Goal: Task Accomplishment & Management: Complete application form

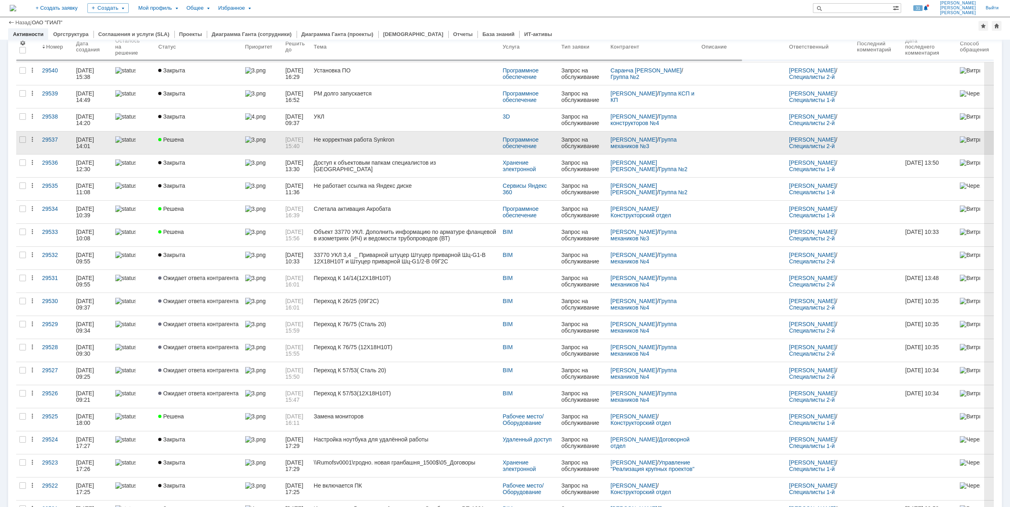
click at [365, 140] on div "Не корректная работа Synkron" at bounding box center [405, 139] width 183 height 6
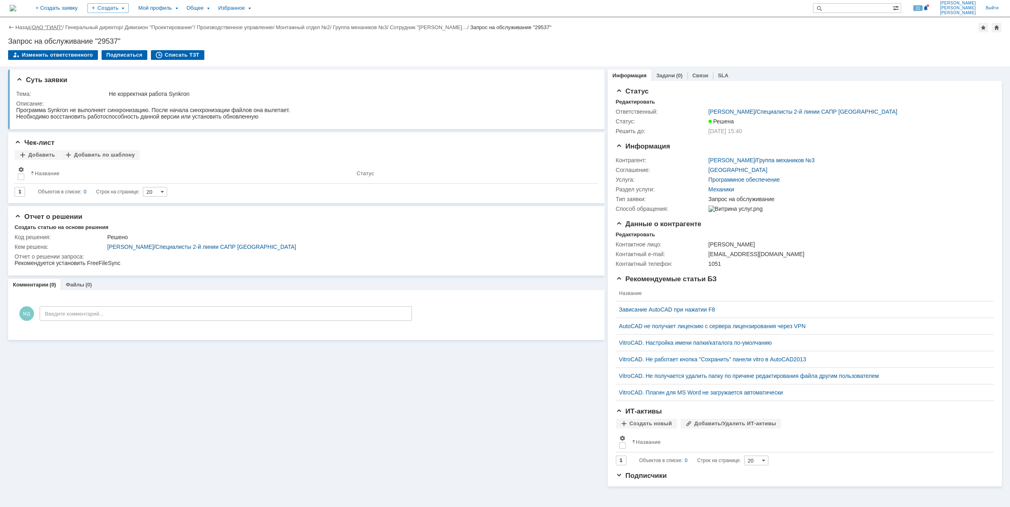
click at [50, 26] on link "ОАО "ГИАП"" at bounding box center [47, 27] width 30 height 6
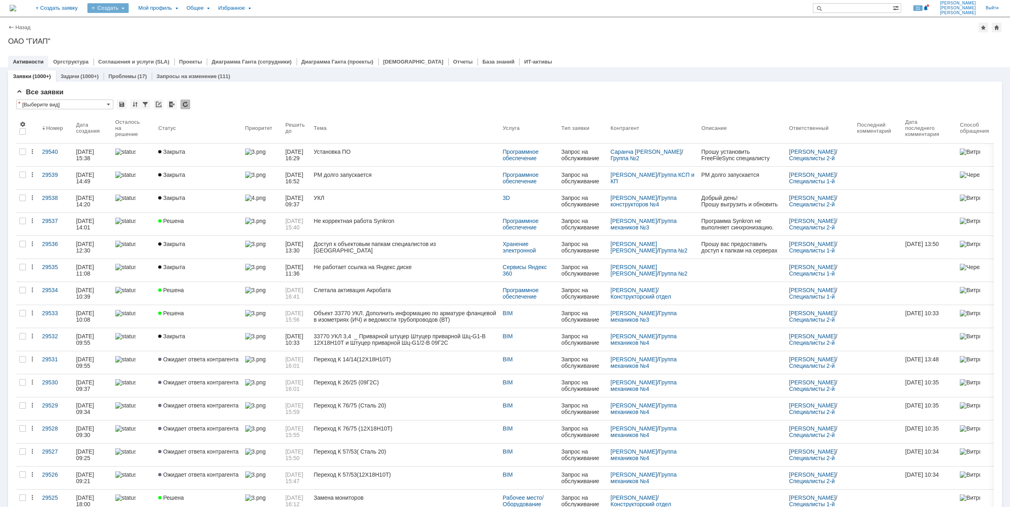
click at [129, 9] on div "Создать" at bounding box center [107, 8] width 41 height 10
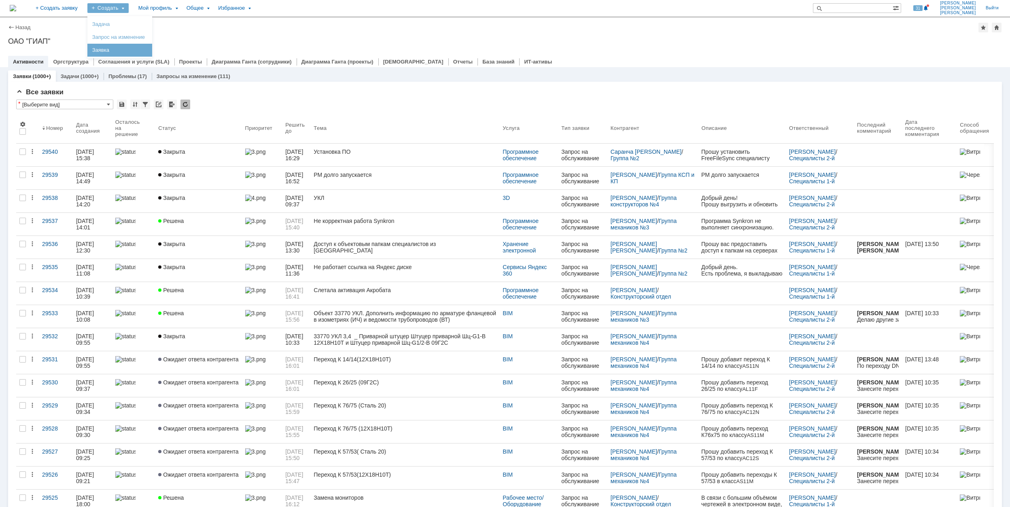
click at [143, 48] on link "Заявка" at bounding box center [120, 50] width 62 height 10
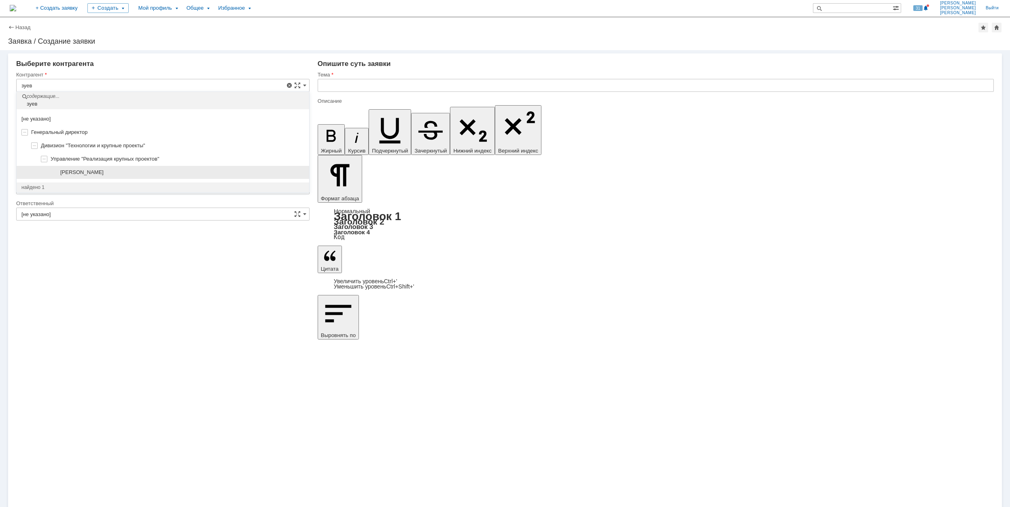
click at [143, 167] on div "[PERSON_NAME]" at bounding box center [163, 172] width 293 height 13
type input "[PERSON_NAME]"
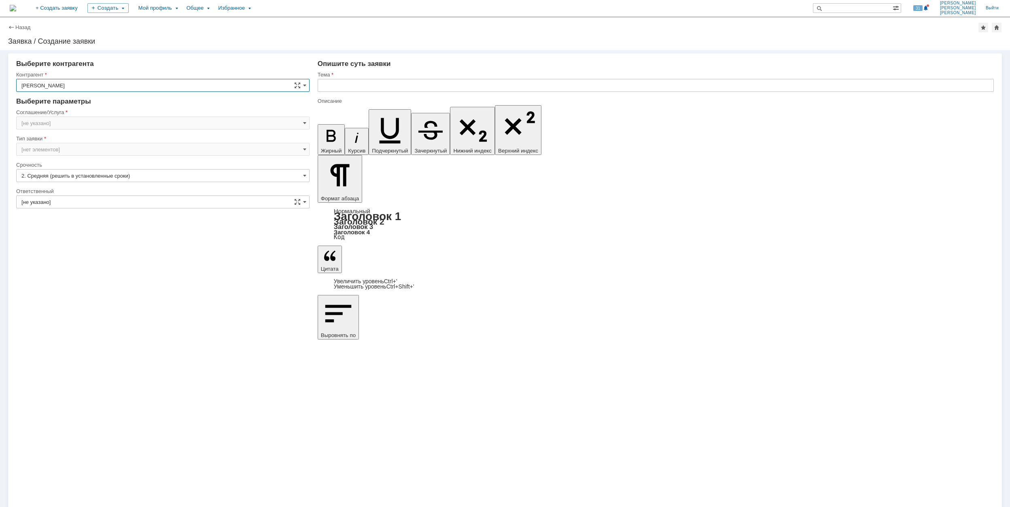
type input "[GEOGRAPHIC_DATA]"
click at [99, 119] on input "[GEOGRAPHIC_DATA]" at bounding box center [162, 123] width 293 height 13
click at [86, 176] on span "Программное обеспечение" at bounding box center [162, 176] width 283 height 6
type input "Программное обеспечение"
click at [79, 179] on input "[не указано]" at bounding box center [162, 175] width 293 height 13
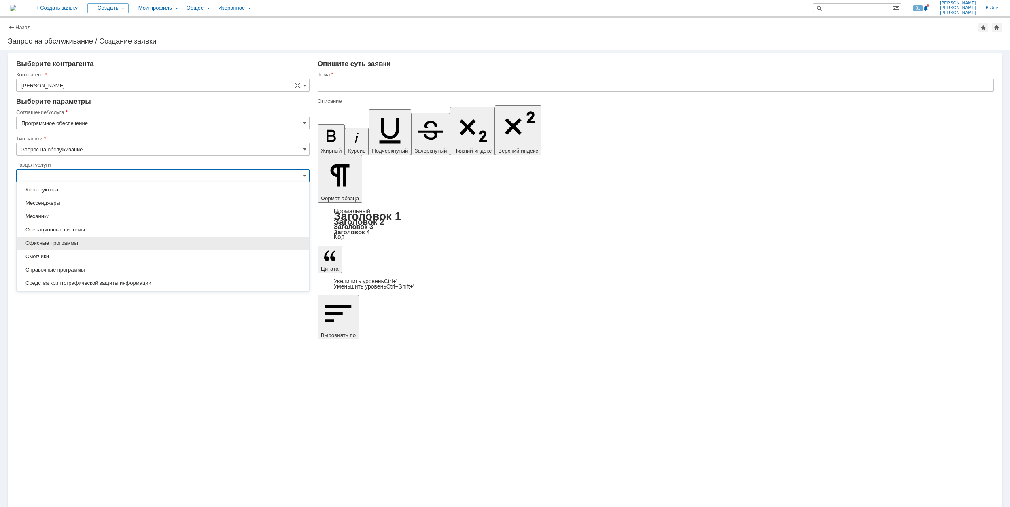
click at [118, 242] on span "Офисные программы" at bounding box center [162, 243] width 283 height 6
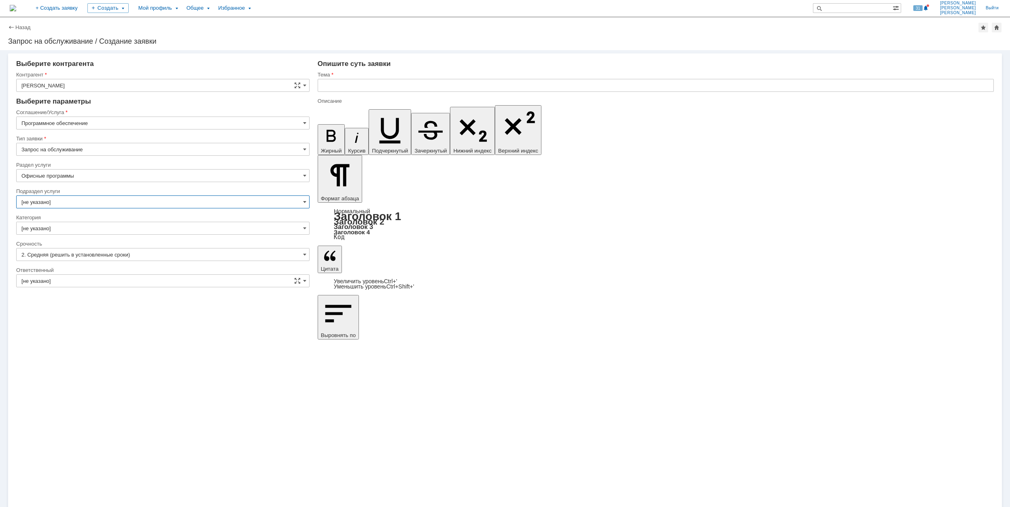
click at [96, 204] on input "[не указано]" at bounding box center [162, 202] width 293 height 13
type input "Офисные программы"
drag, startPoint x: 413, startPoint y: 255, endPoint x: 379, endPoint y: 246, distance: 35.2
type input "[не указано]"
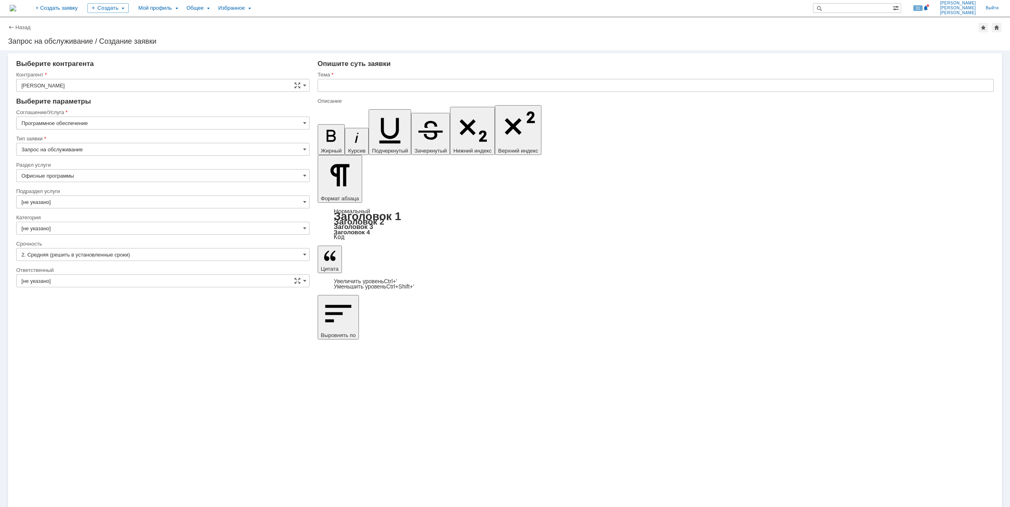
click at [141, 231] on input "[не указано]" at bounding box center [162, 228] width 293 height 13
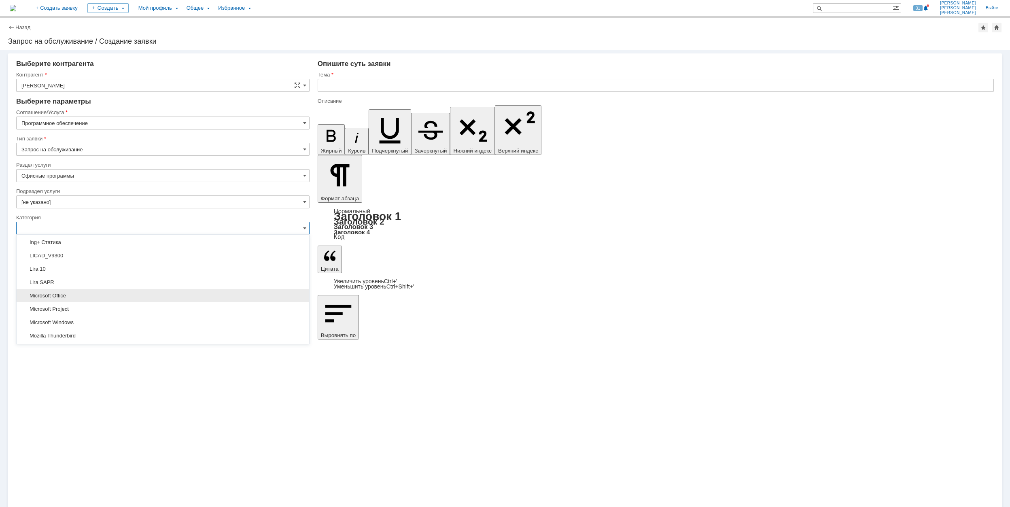
click at [175, 298] on span "Microsoft Office" at bounding box center [162, 296] width 283 height 6
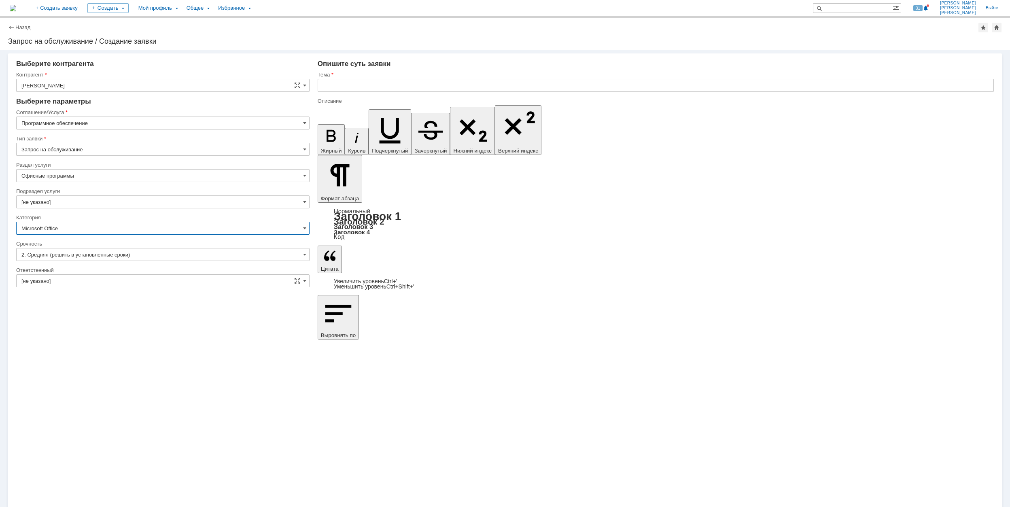
type input "Microsoft Office"
click at [137, 289] on div at bounding box center [162, 292] width 293 height 6
click at [147, 284] on input "[не указано]" at bounding box center [162, 280] width 293 height 13
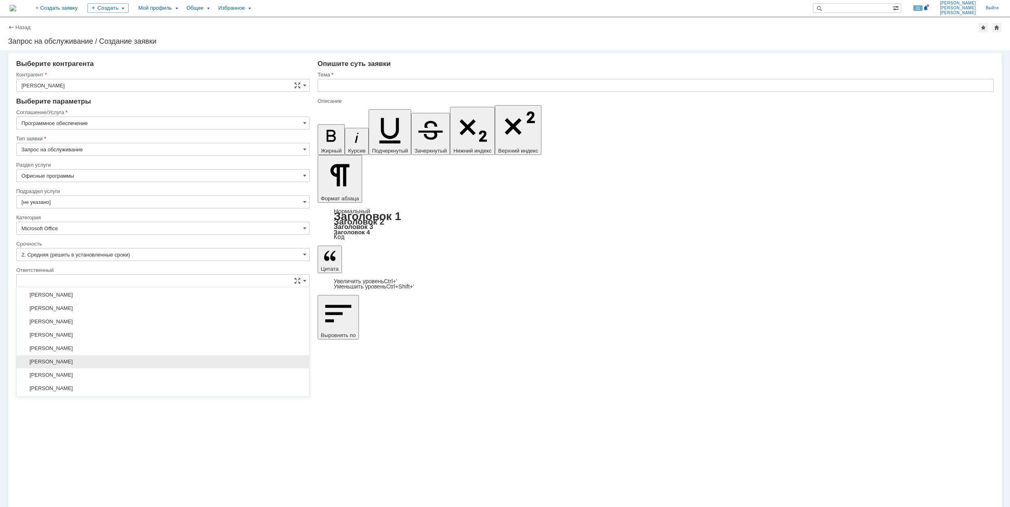
click at [130, 365] on span "[PERSON_NAME]" at bounding box center [162, 362] width 283 height 6
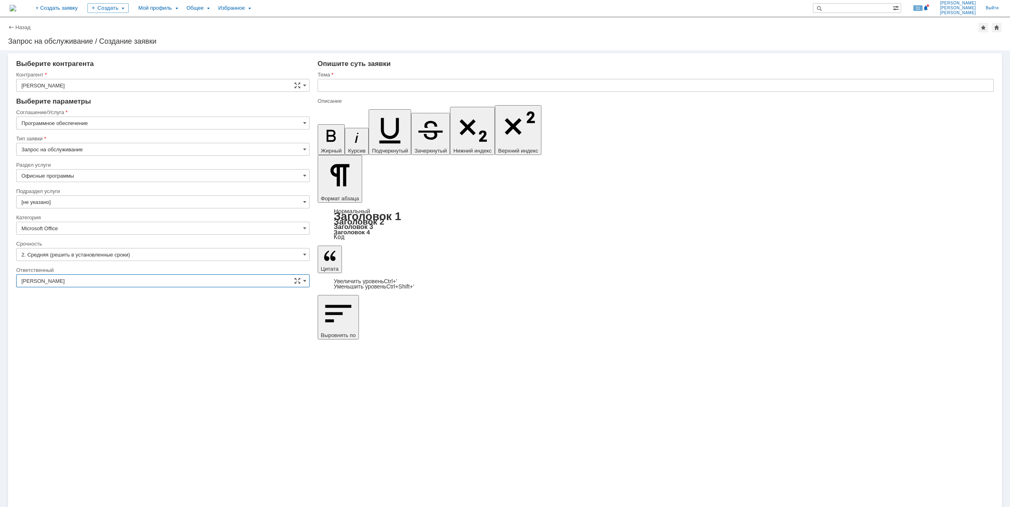
type input "[PERSON_NAME]"
click at [388, 86] on input "text" at bounding box center [656, 85] width 676 height 13
type input "Е"
drag, startPoint x: 355, startPoint y: 89, endPoint x: 319, endPoint y: 89, distance: 36.0
click at [319, 89] on input "Teams" at bounding box center [656, 85] width 676 height 13
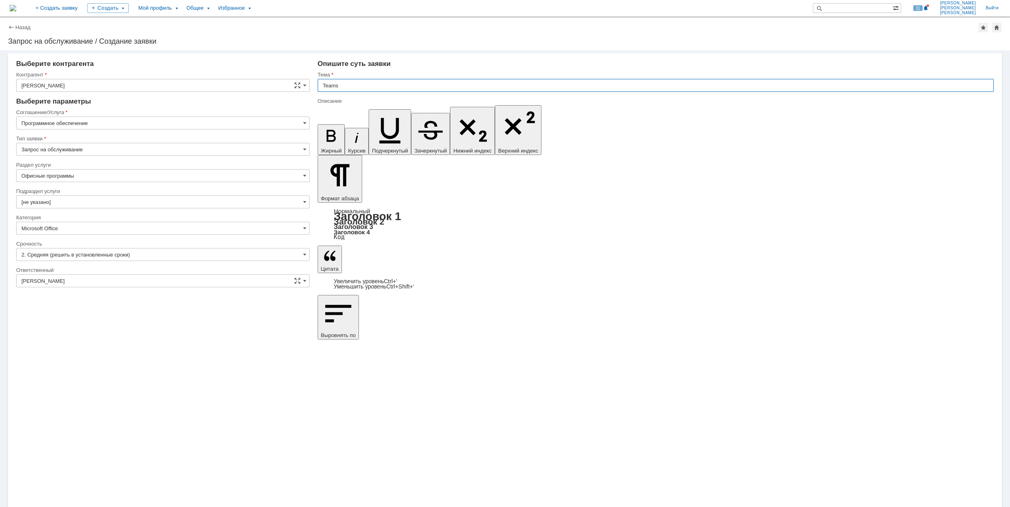
type input "Teams"
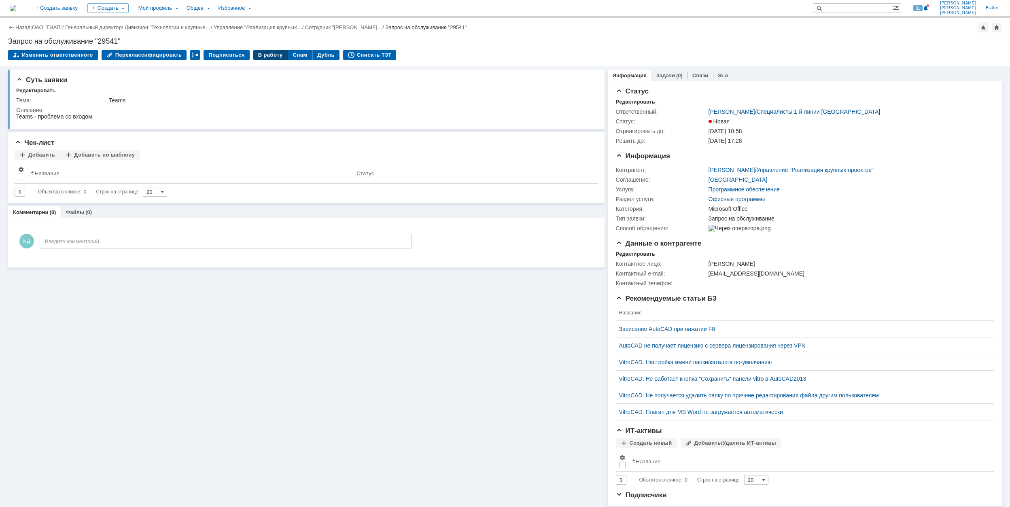
click at [269, 54] on div "В работу" at bounding box center [270, 55] width 34 height 10
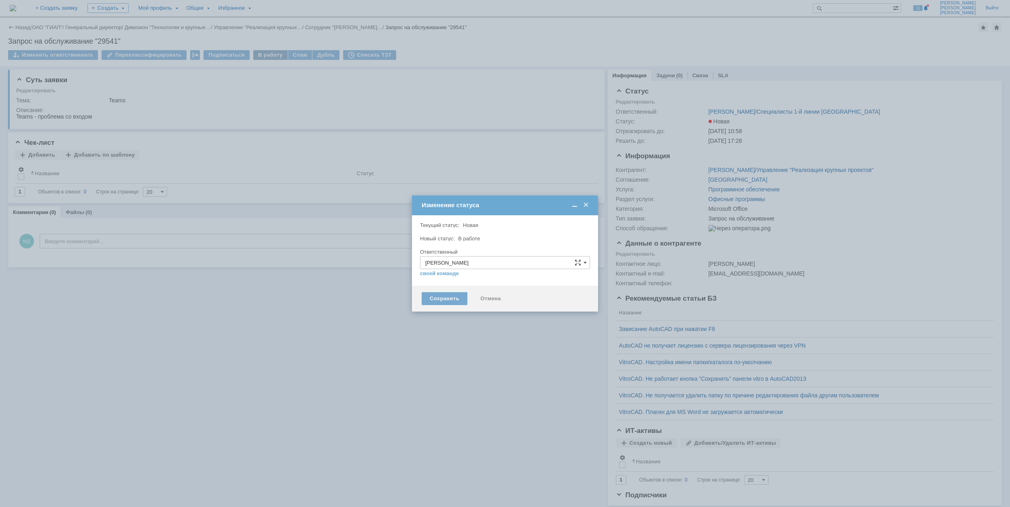
type input "Microsoft Office"
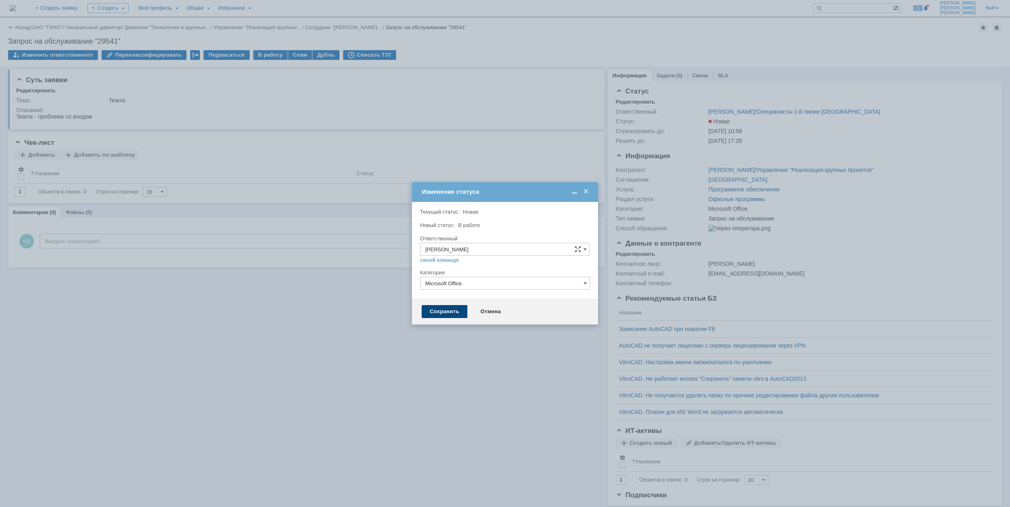
click at [455, 308] on div "Сохранить" at bounding box center [445, 311] width 46 height 13
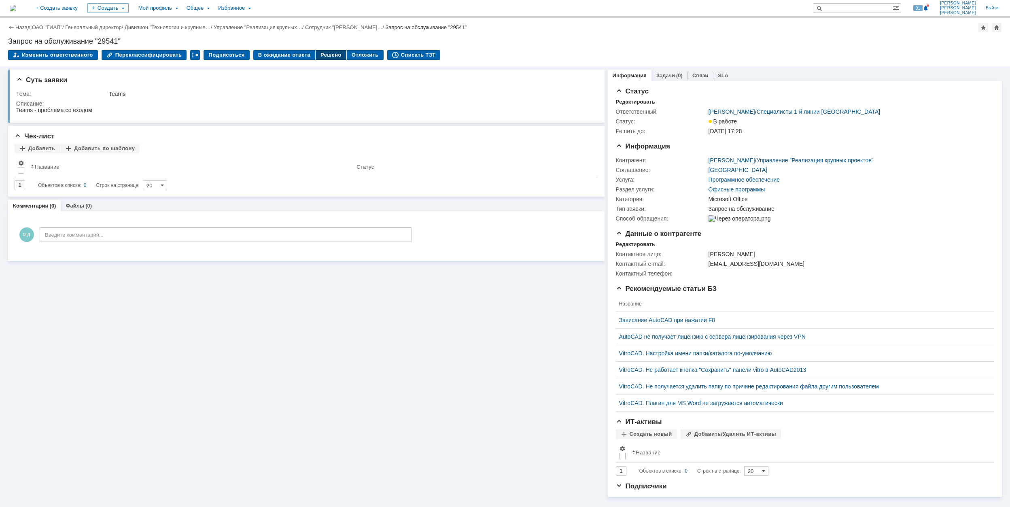
click at [318, 56] on div "Решено" at bounding box center [331, 55] width 31 height 10
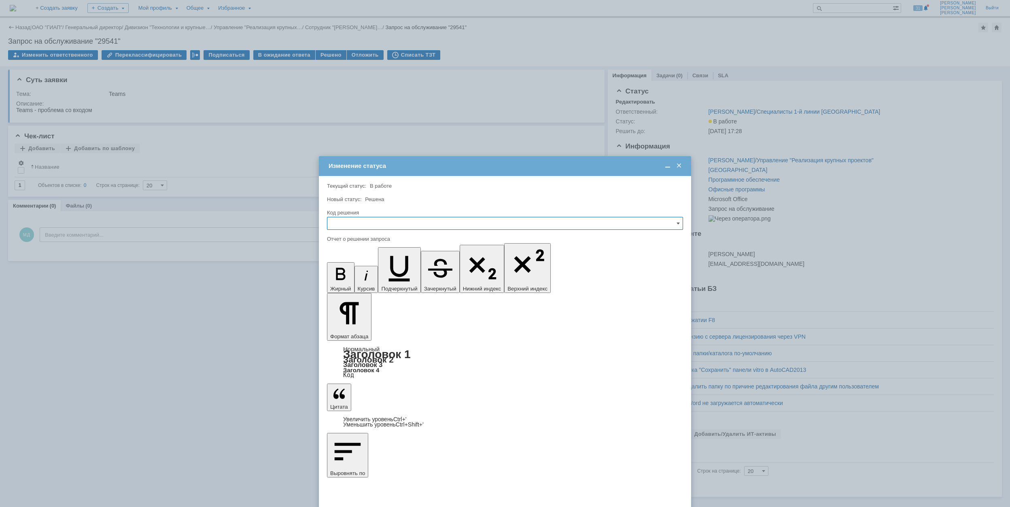
click at [405, 220] on input "text" at bounding box center [505, 223] width 356 height 13
click at [352, 272] on div "Решено" at bounding box center [504, 278] width 355 height 13
type input "Решено"
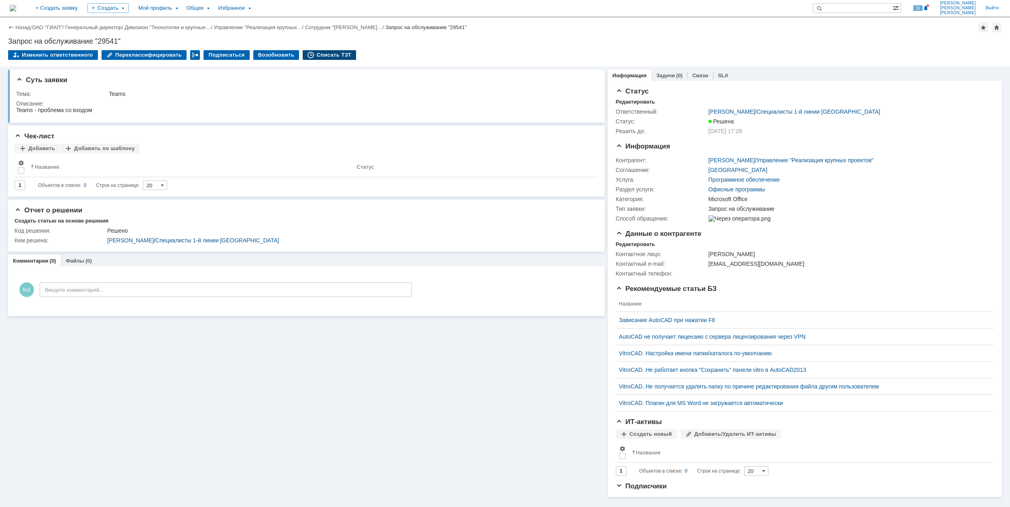
click at [324, 54] on div "Списать ТЗТ" at bounding box center [329, 55] width 53 height 10
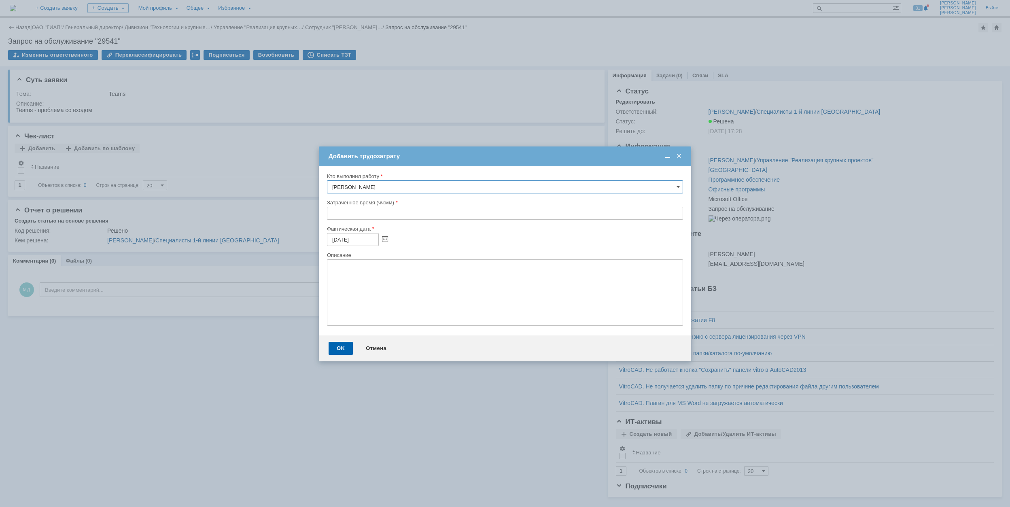
click at [332, 217] on input "text" at bounding box center [505, 213] width 356 height 13
type input "00:30"
click at [339, 345] on div "OK" at bounding box center [341, 348] width 24 height 13
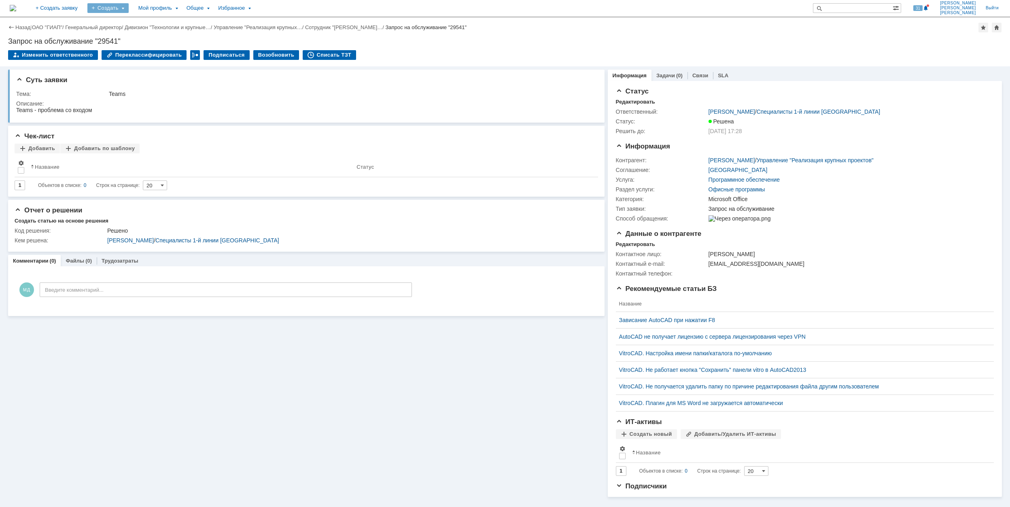
click at [129, 7] on div "Создать" at bounding box center [107, 8] width 41 height 10
click at [151, 51] on link "Заявка" at bounding box center [120, 50] width 62 height 10
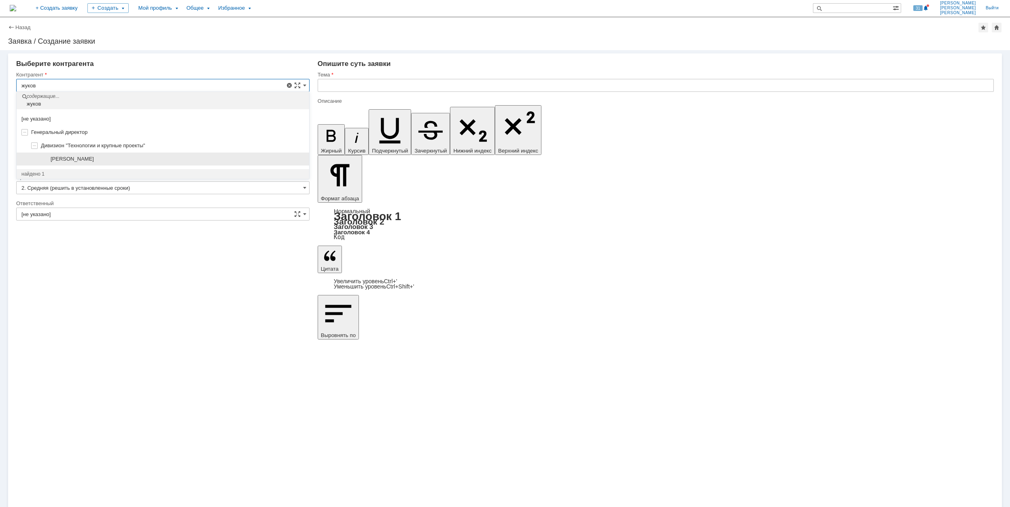
click at [145, 160] on div "[PERSON_NAME]" at bounding box center [178, 159] width 254 height 6
type input "[PERSON_NAME]"
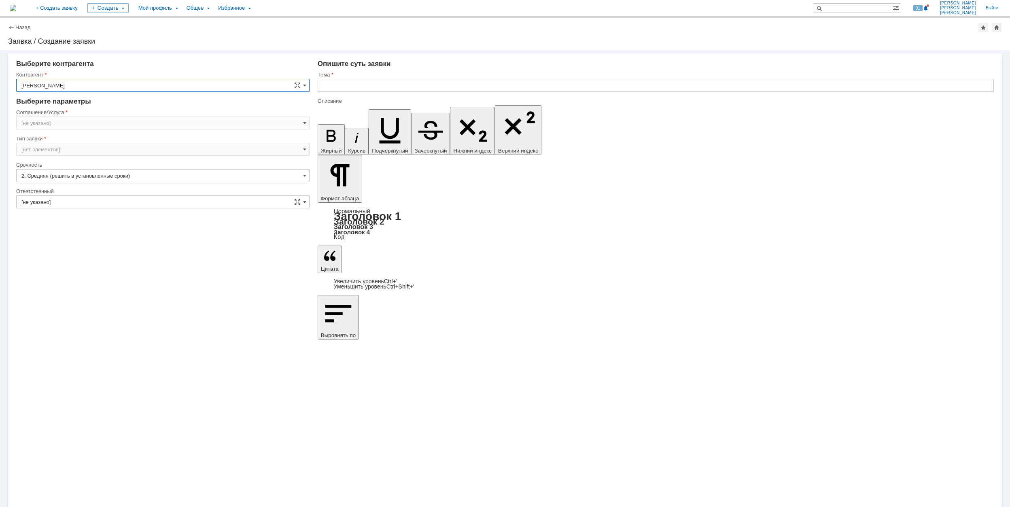
type input "[GEOGRAPHIC_DATA]"
type input "[не указано]"
type input "[GEOGRAPHIC_DATA]"
type input "2. Средняя (решить в установленные сроки)"
drag, startPoint x: 104, startPoint y: 118, endPoint x: 86, endPoint y: 118, distance: 18.6
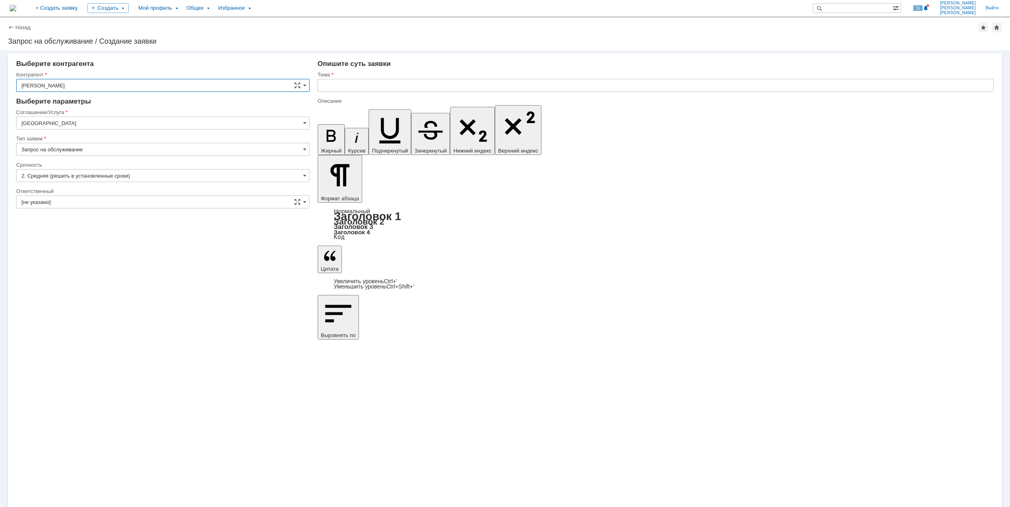
click at [104, 118] on input "[GEOGRAPHIC_DATA]" at bounding box center [162, 123] width 293 height 13
click at [120, 171] on div "Оргтехника" at bounding box center [163, 165] width 293 height 13
type input "Оргтехника"
click at [74, 171] on input "[не указано]" at bounding box center [162, 175] width 293 height 13
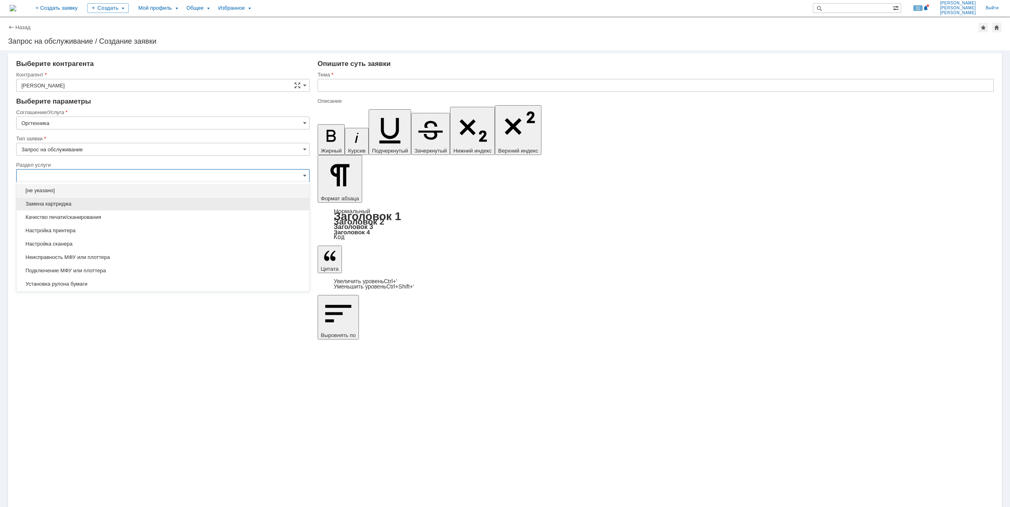
click at [128, 203] on span "Замена картриджа" at bounding box center [162, 204] width 283 height 6
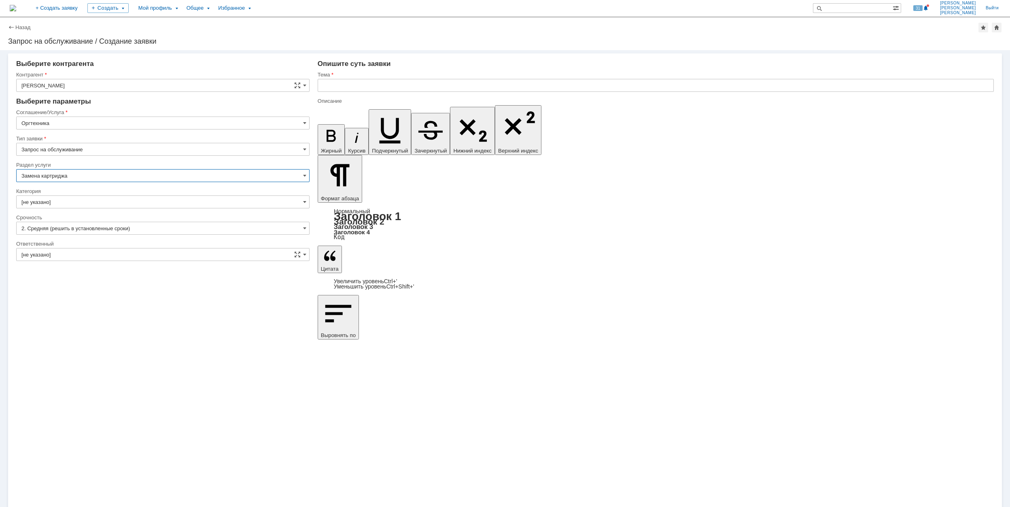
type input "Замена картриджа"
click at [88, 201] on input "[не указано]" at bounding box center [162, 202] width 293 height 13
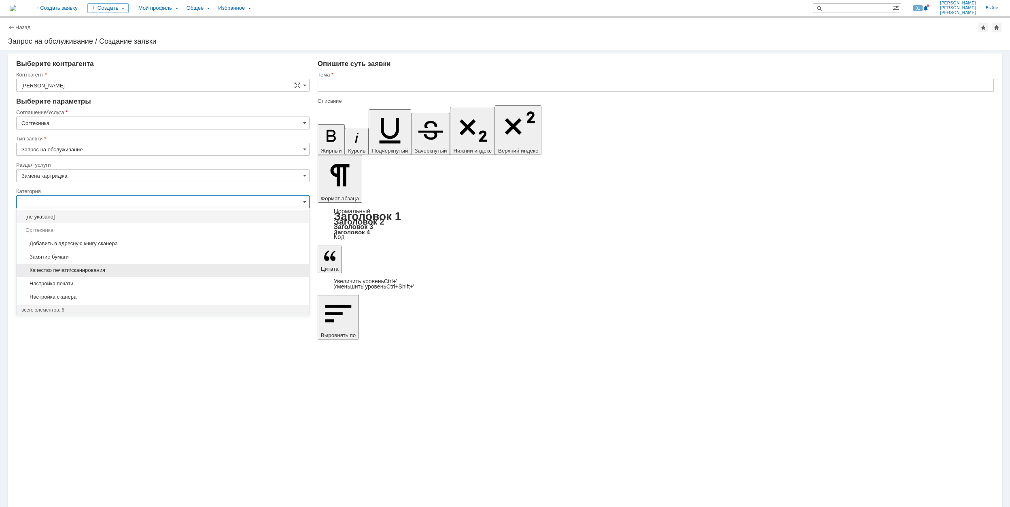
click at [151, 272] on span "Качество печати/сканирования" at bounding box center [162, 270] width 283 height 6
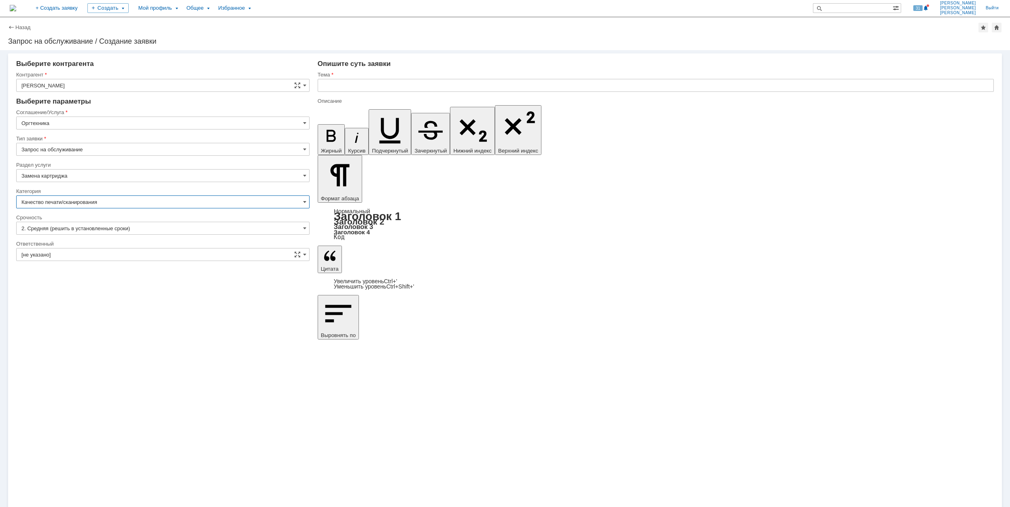
type input "Качество печати/сканирования"
click at [127, 254] on input "[не указано]" at bounding box center [162, 254] width 293 height 13
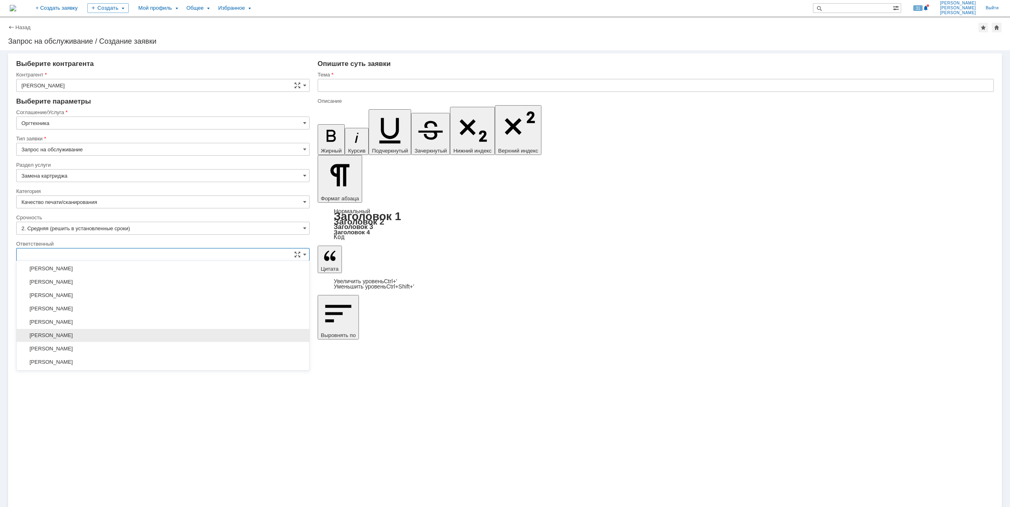
click at [159, 334] on div "[PERSON_NAME]" at bounding box center [163, 335] width 293 height 13
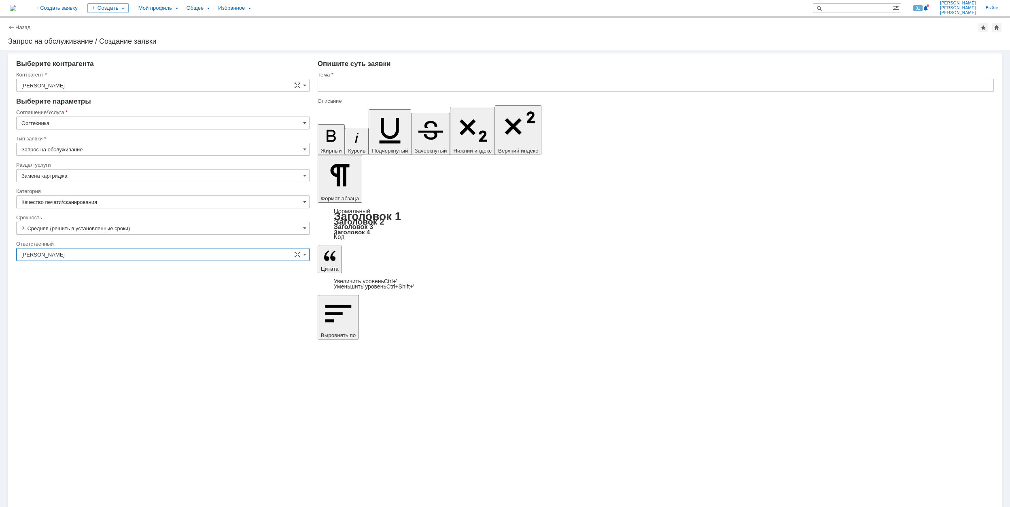
type input "[PERSON_NAME]"
click at [384, 83] on input "text" at bounding box center [656, 85] width 676 height 13
drag, startPoint x: 447, startPoint y: 86, endPoint x: 323, endPoint y: 91, distance: 124.8
click at [323, 91] on input "Не печатает принтер после отправки на печать" at bounding box center [656, 85] width 676 height 13
type input "Не печатает принтер после отправки на печать"
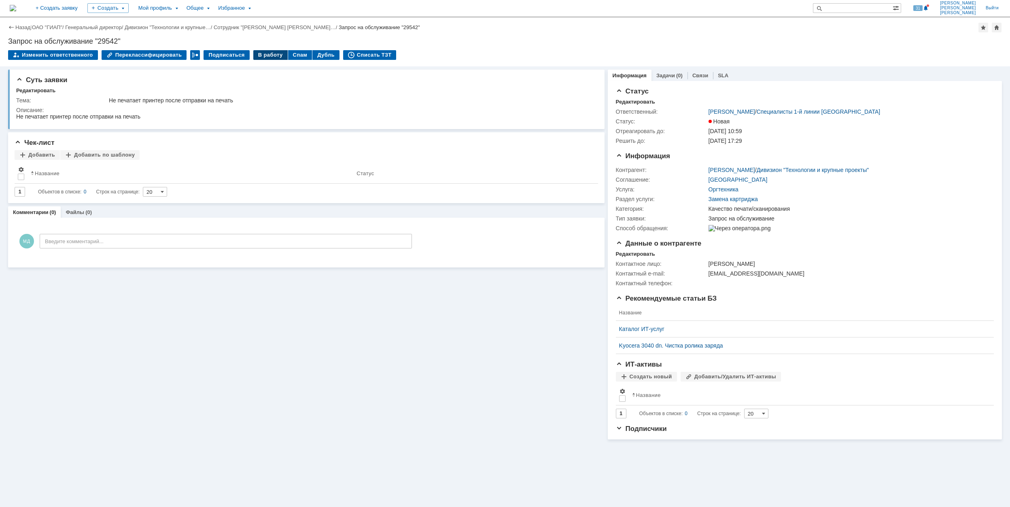
click at [259, 54] on div "В работу" at bounding box center [270, 55] width 34 height 10
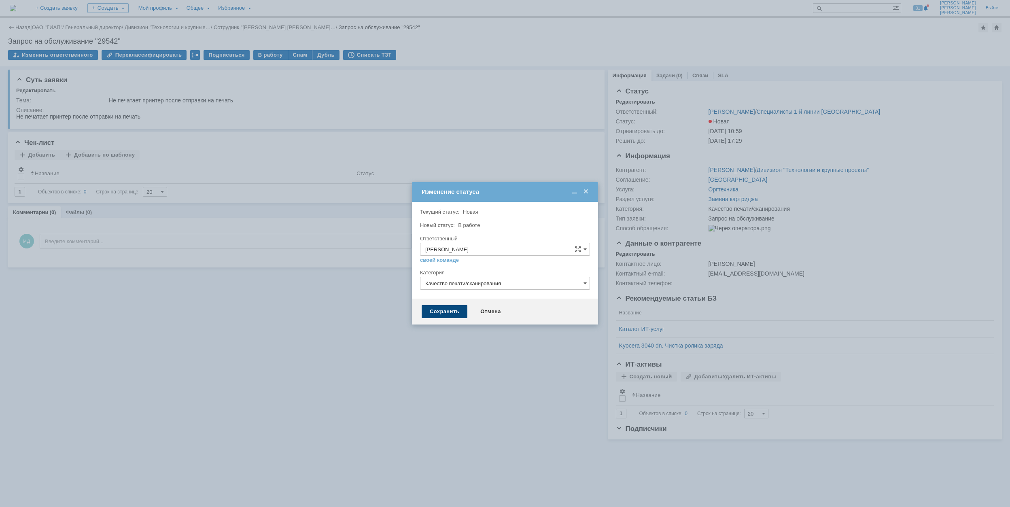
click at [451, 316] on div "Сохранить" at bounding box center [445, 311] width 46 height 13
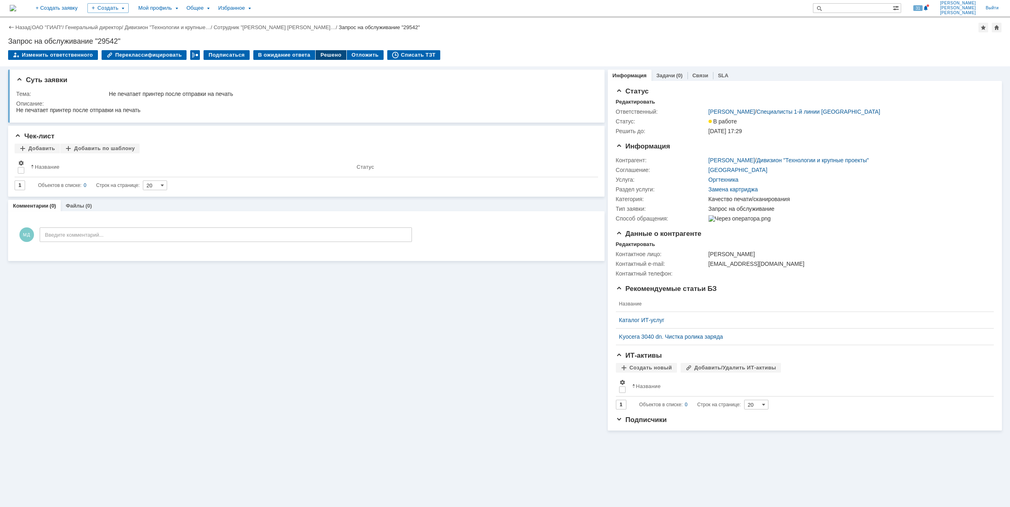
click at [319, 54] on div "Решено" at bounding box center [331, 55] width 31 height 10
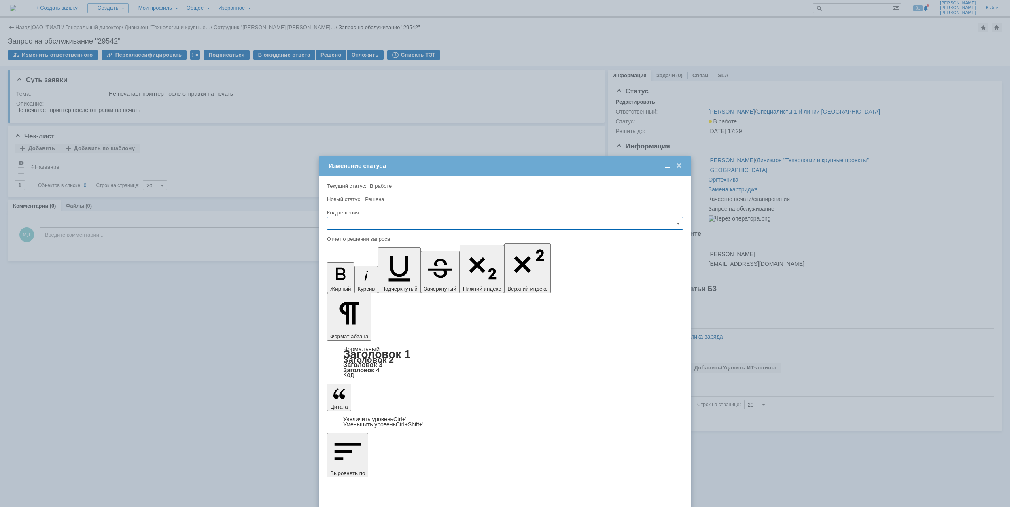
click at [434, 224] on input "text" at bounding box center [505, 223] width 356 height 13
click at [382, 282] on span "Решено" at bounding box center [505, 278] width 346 height 6
type input "Решено"
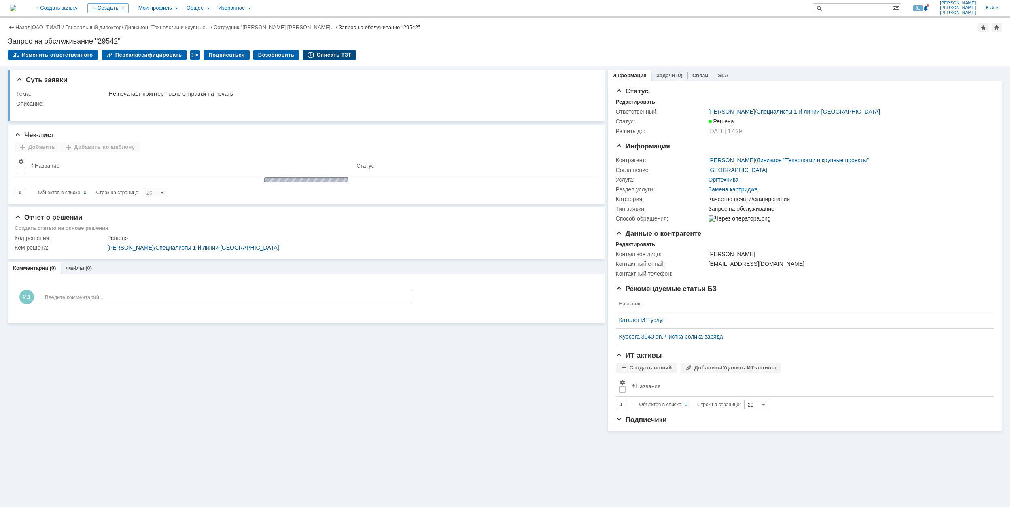
click at [332, 52] on div "Списать ТЗТ" at bounding box center [329, 55] width 53 height 10
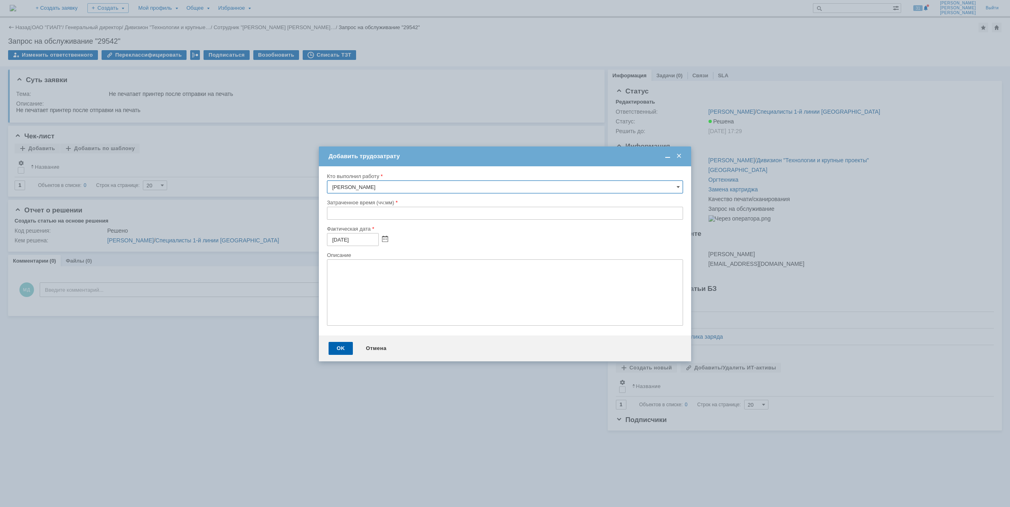
click at [331, 215] on input "text" at bounding box center [505, 213] width 356 height 13
type input "00:30"
click at [344, 350] on div "OK" at bounding box center [341, 348] width 24 height 13
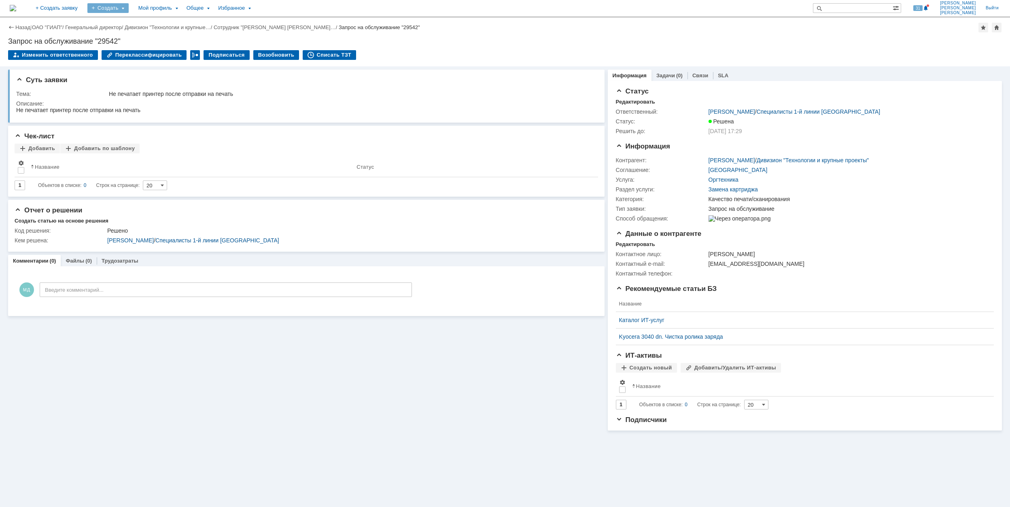
click at [129, 9] on div "Создать" at bounding box center [107, 8] width 41 height 10
drag, startPoint x: 141, startPoint y: 9, endPoint x: 153, endPoint y: 15, distance: 13.0
click at [129, 9] on div "Создать" at bounding box center [107, 8] width 41 height 10
click at [151, 49] on link "Заявка" at bounding box center [120, 50] width 62 height 10
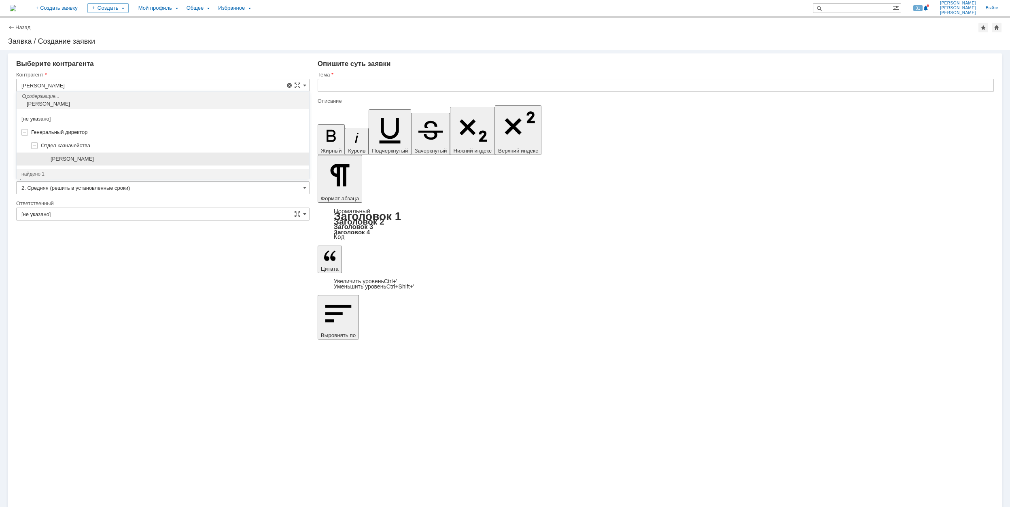
click at [94, 161] on span "[PERSON_NAME]" at bounding box center [72, 159] width 43 height 6
type input "[PERSON_NAME]"
type input "[GEOGRAPHIC_DATA]"
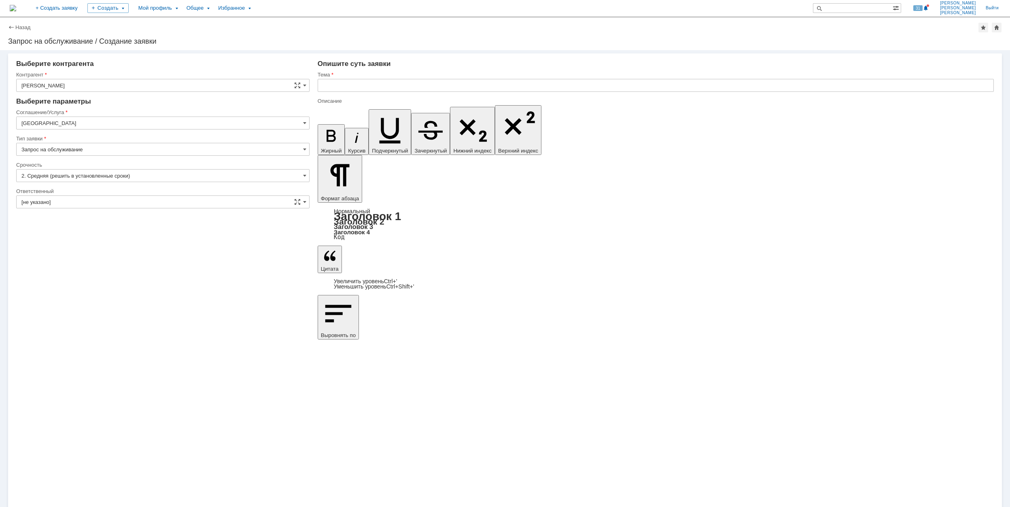
click at [120, 124] on input "[GEOGRAPHIC_DATA]" at bounding box center [162, 123] width 293 height 13
click at [81, 219] on span "Телефония" at bounding box center [162, 216] width 283 height 6
type input "Телефония"
drag, startPoint x: 84, startPoint y: 177, endPoint x: 91, endPoint y: 179, distance: 6.6
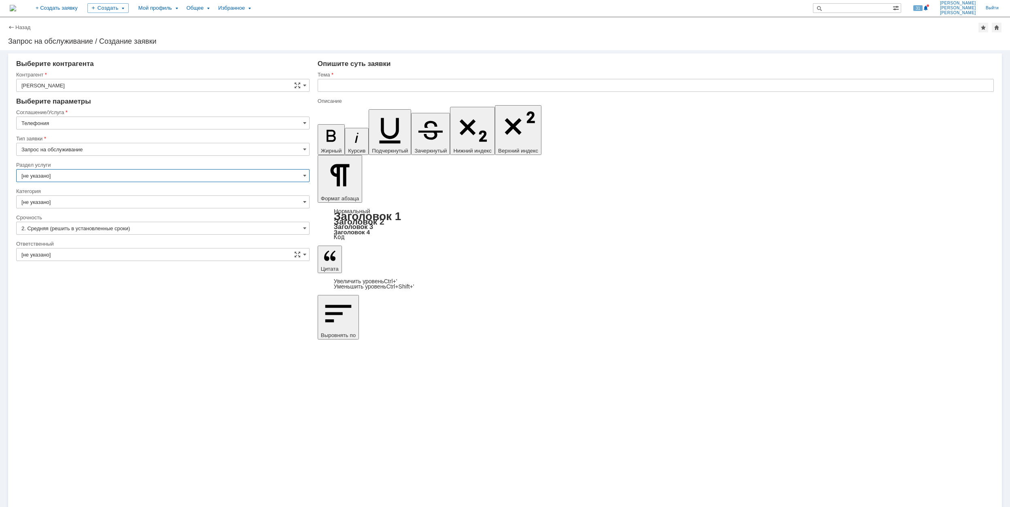
click at [85, 178] on input "[не указано]" at bounding box center [162, 175] width 293 height 13
click at [119, 217] on span "Стационарный телефон" at bounding box center [162, 217] width 283 height 6
type input "Стационарный телефон"
click at [114, 204] on input "[не указано]" at bounding box center [162, 202] width 293 height 13
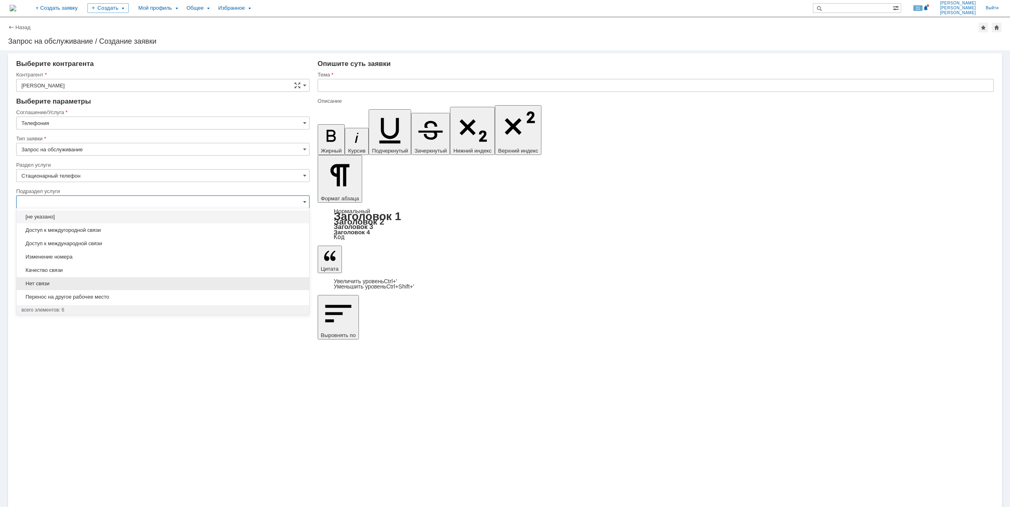
click at [122, 283] on span "Нет связи" at bounding box center [162, 284] width 283 height 6
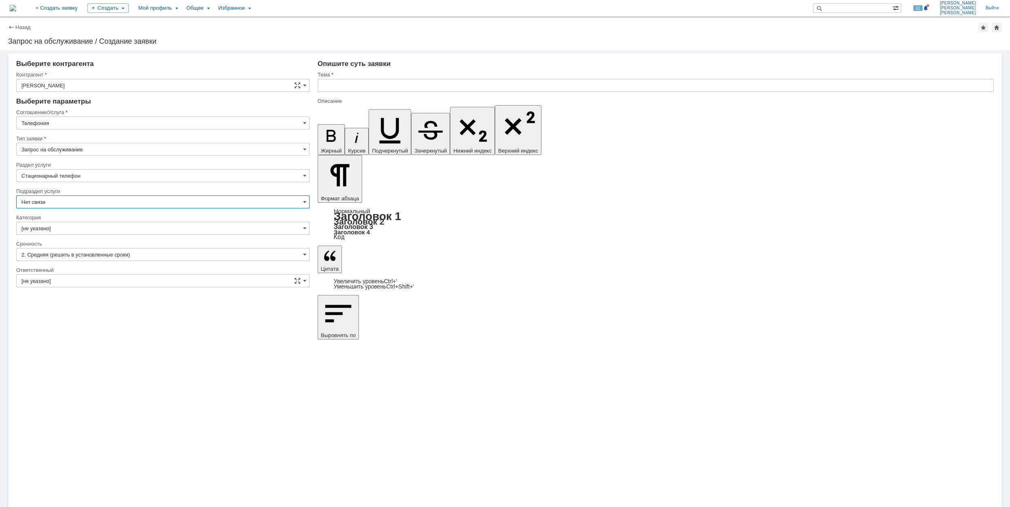
type input "Нет связи"
click at [114, 227] on input "[не указано]" at bounding box center [162, 228] width 293 height 13
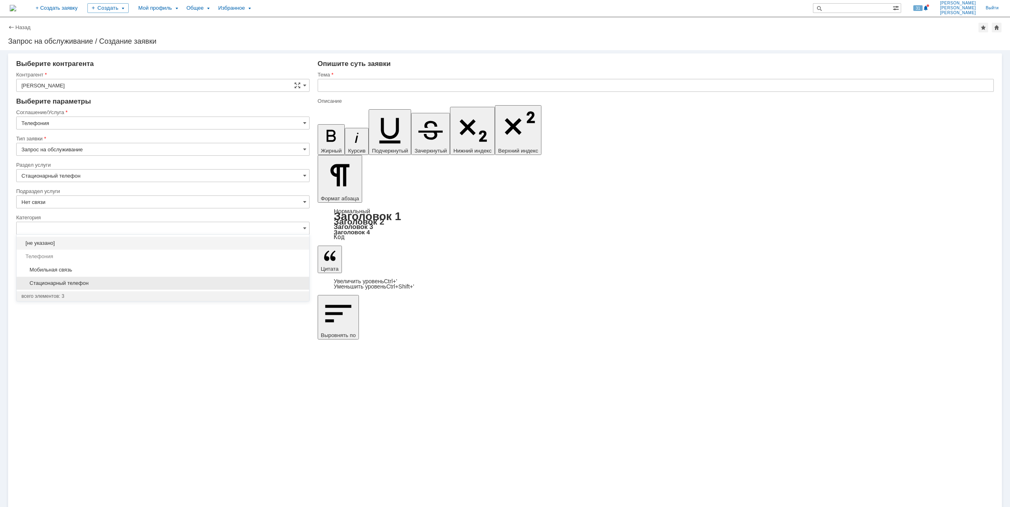
click at [145, 282] on span "Стационарный телефон" at bounding box center [162, 283] width 283 height 6
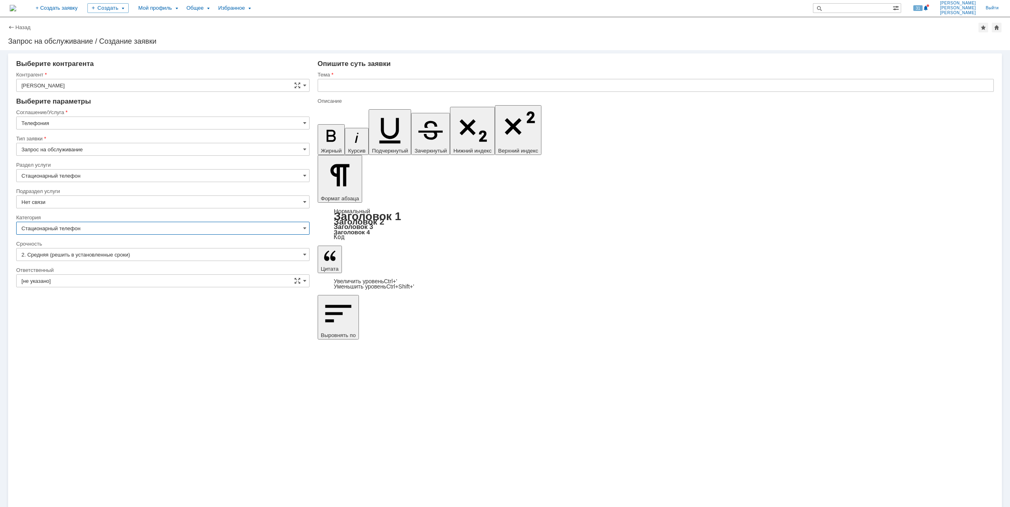
type input "Стационарный телефон"
click at [114, 272] on div "Ответственный" at bounding box center [162, 270] width 292 height 5
click at [117, 280] on input "[не указано]" at bounding box center [162, 280] width 293 height 13
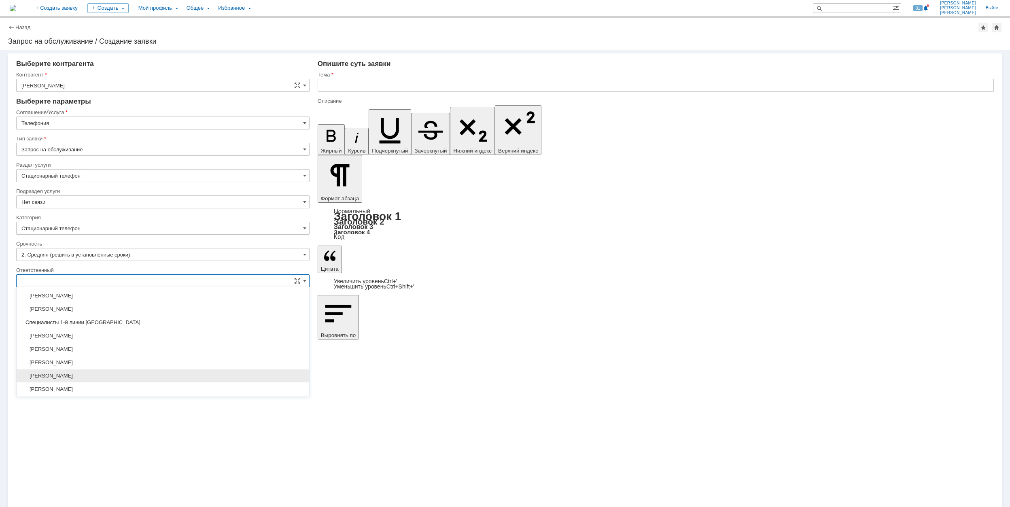
scroll to position [295, 0]
click at [149, 365] on span "[PERSON_NAME]" at bounding box center [162, 362] width 283 height 6
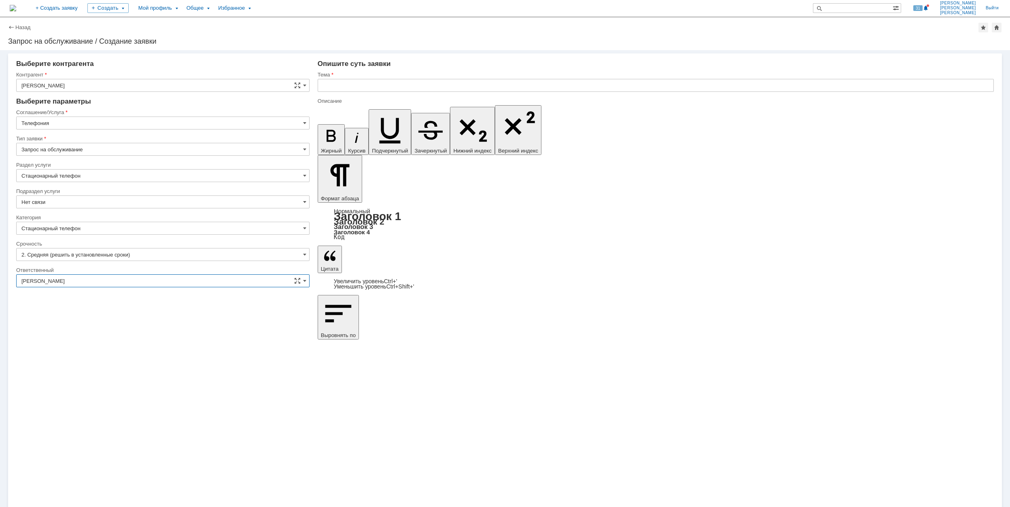
type input "[PERSON_NAME]"
click at [360, 84] on input "text" at bounding box center [656, 85] width 676 height 13
drag, startPoint x: 325, startPoint y: 85, endPoint x: 309, endPoint y: 85, distance: 15.4
type input "Не работает стационарный телефон"
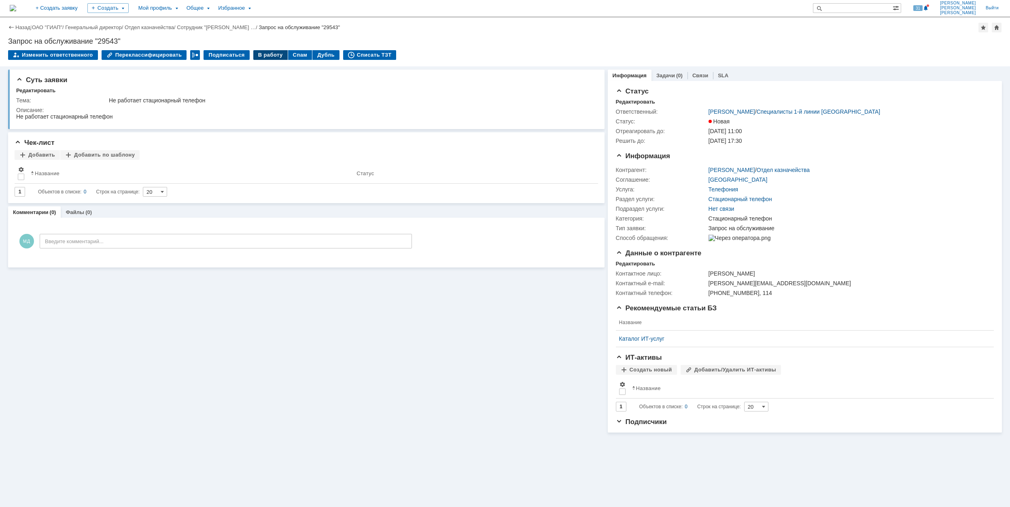
click at [253, 53] on div "В работу" at bounding box center [270, 55] width 34 height 10
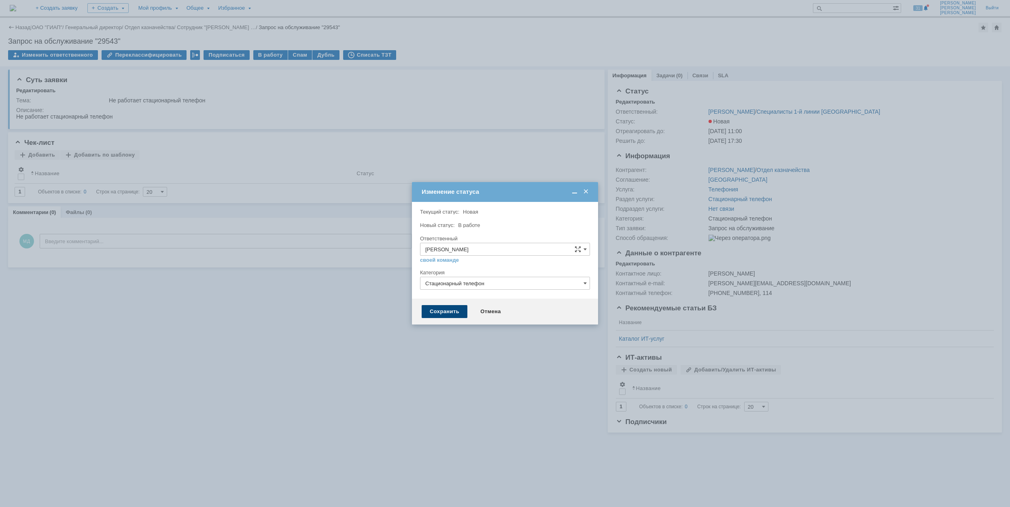
click at [453, 310] on div "Сохранить" at bounding box center [445, 311] width 46 height 13
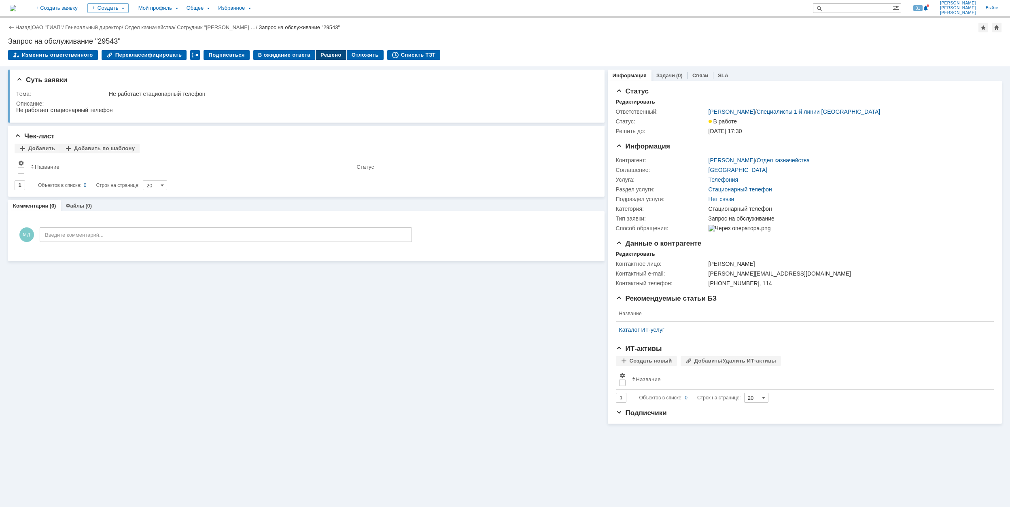
click at [321, 53] on div "Решено" at bounding box center [331, 55] width 31 height 10
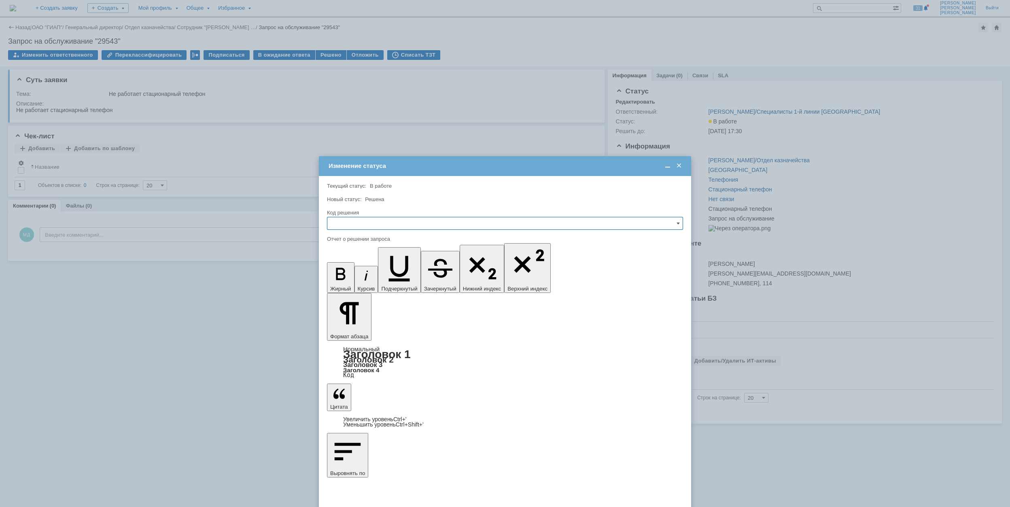
click at [438, 226] on input "text" at bounding box center [505, 223] width 356 height 13
click at [386, 282] on span "Решено" at bounding box center [505, 278] width 346 height 6
type input "Решено"
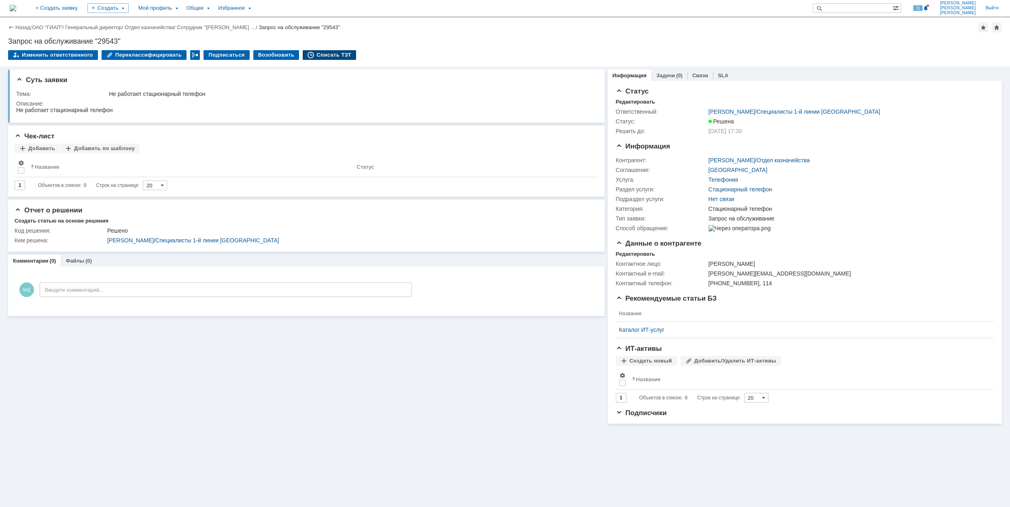
click at [321, 55] on div "Списать ТЗТ" at bounding box center [329, 55] width 53 height 10
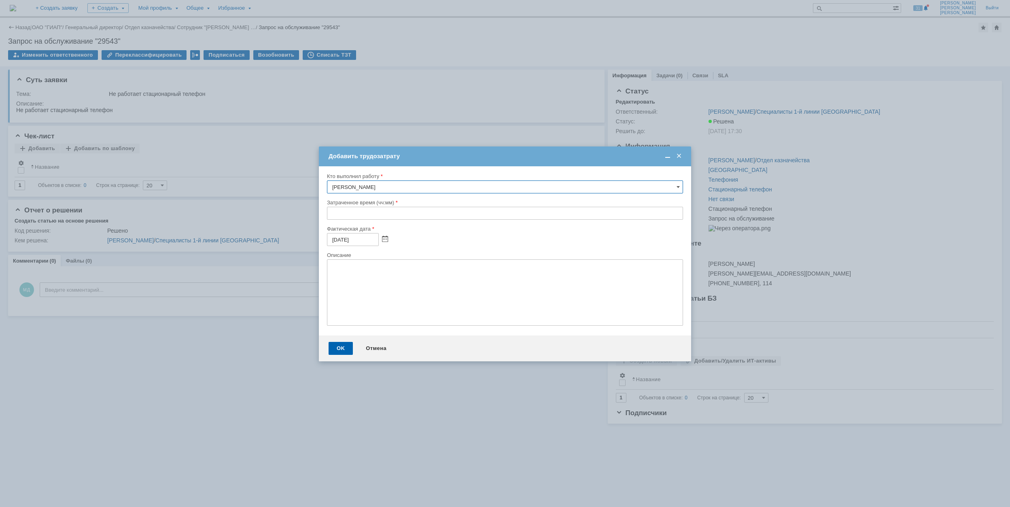
click at [331, 213] on input "text" at bounding box center [505, 213] width 356 height 13
type input "00:30"
click at [339, 343] on div "OK" at bounding box center [341, 348] width 24 height 13
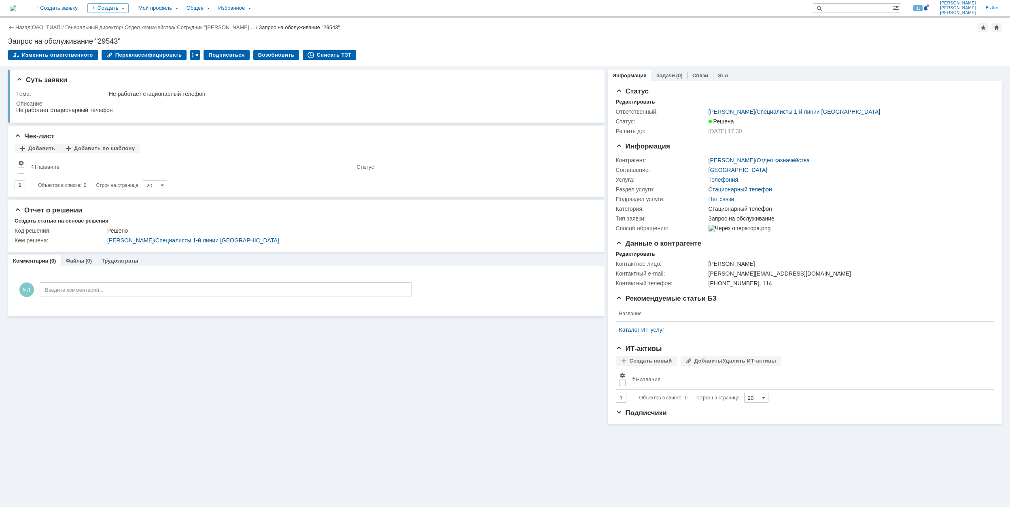
click at [54, 23] on div "Назад | ОАО "ГИАП" / Генеральный директор / Отдел казначейства / Сотрудник "[PE…" at bounding box center [505, 28] width 994 height 10
click at [51, 28] on link "ОАО "ГИАП"" at bounding box center [47, 27] width 30 height 6
